Goal: Communication & Community: Connect with others

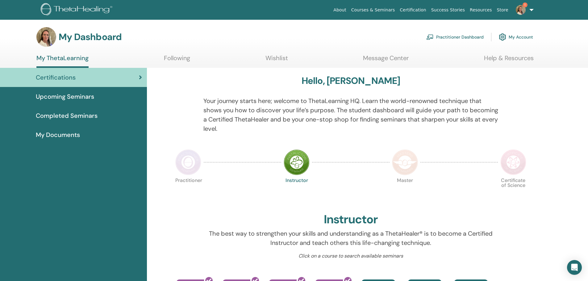
click at [513, 58] on link "Help & Resources" at bounding box center [509, 60] width 50 height 12
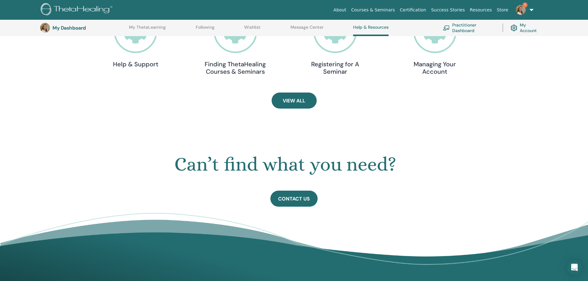
scroll to position [109, 0]
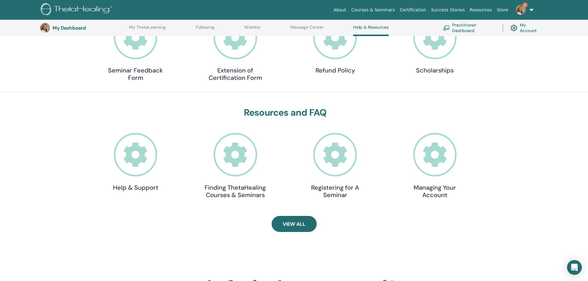
click at [135, 156] on icon at bounding box center [136, 155] width 44 height 44
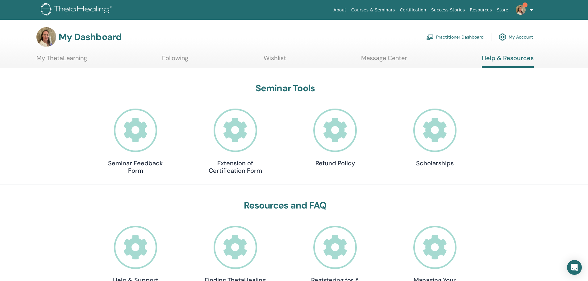
click at [484, 8] on link "Resources" at bounding box center [480, 9] width 27 height 11
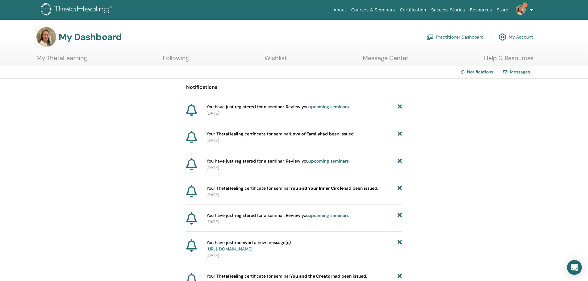
click at [399, 105] on icon at bounding box center [399, 107] width 4 height 6
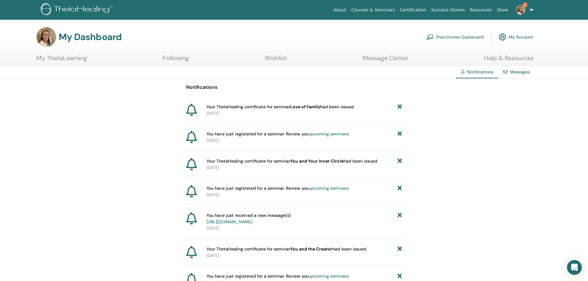
click at [399, 106] on icon at bounding box center [399, 107] width 4 height 6
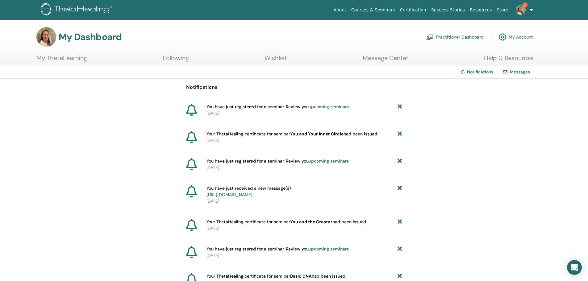
click at [399, 106] on icon at bounding box center [399, 107] width 4 height 6
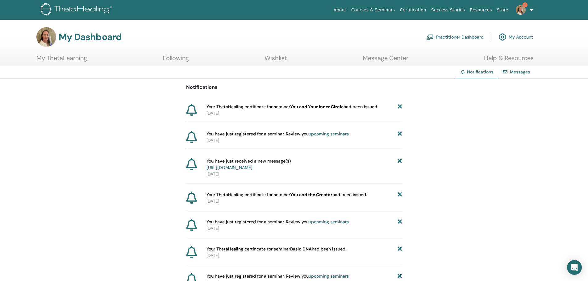
click at [399, 106] on icon at bounding box center [399, 107] width 4 height 6
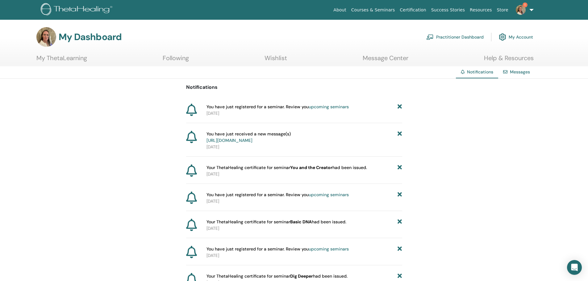
click at [399, 106] on icon at bounding box center [399, 107] width 4 height 6
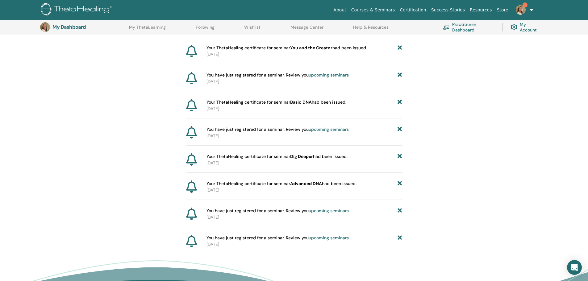
scroll to position [46, 0]
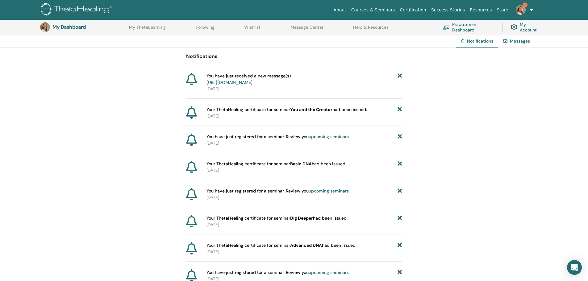
click at [252, 82] on link "[URL][DOMAIN_NAME]" at bounding box center [229, 83] width 46 height 6
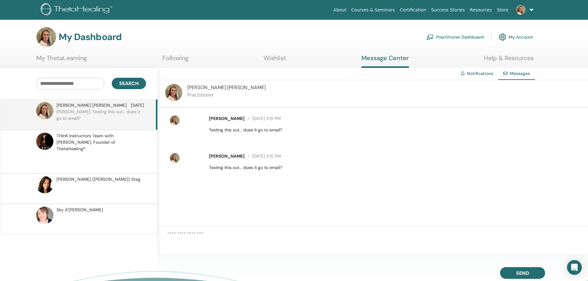
click at [522, 73] on span "Messages" at bounding box center [520, 74] width 20 height 6
click at [119, 142] on span "THInK Instructors Team with Vianna Stibal, Founder of ThetaHealing®" at bounding box center [100, 142] width 88 height 19
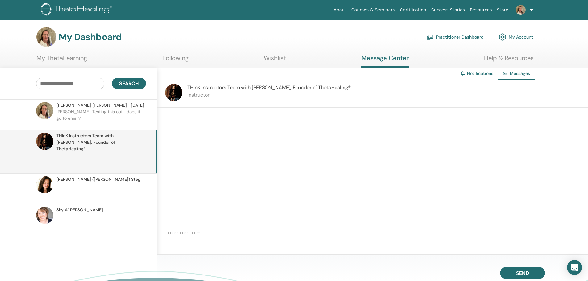
click at [111, 176] on div "Deborah (Debbie) Steg" at bounding box center [100, 179] width 88 height 6
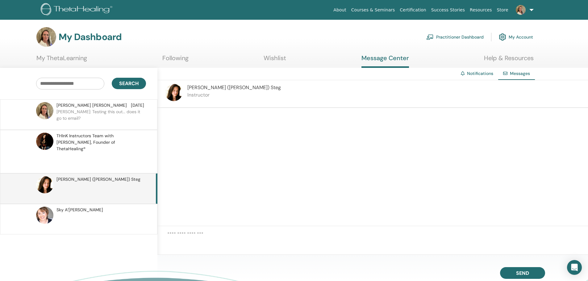
click at [97, 213] on p at bounding box center [100, 222] width 89 height 19
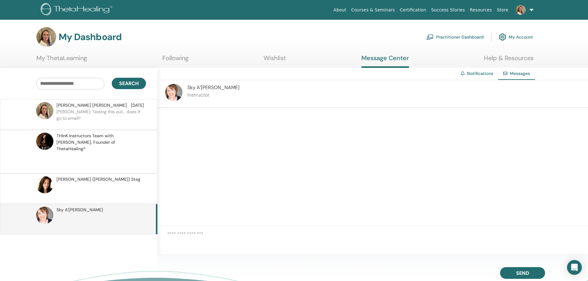
click at [166, 58] on link "Following" at bounding box center [175, 60] width 26 height 12
